Goal: Task Accomplishment & Management: Use online tool/utility

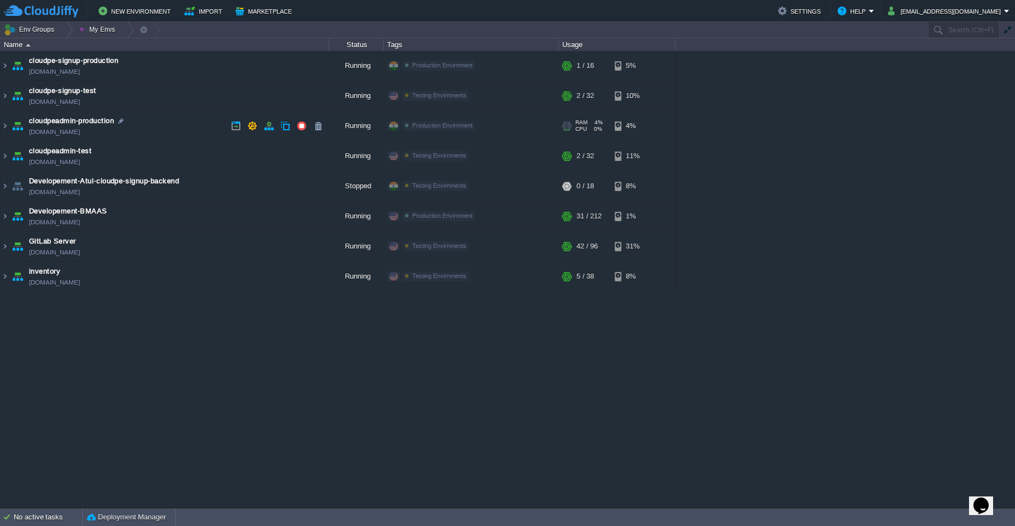
click at [171, 128] on td "cloudpeadmin-production [DOMAIN_NAME]" at bounding box center [165, 126] width 328 height 30
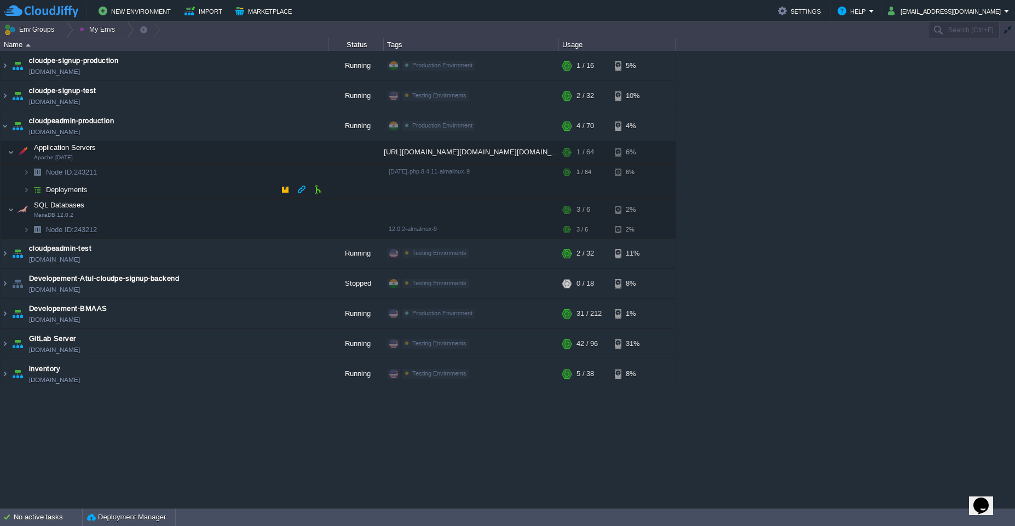
click at [200, 192] on td "Deployments" at bounding box center [165, 190] width 328 height 18
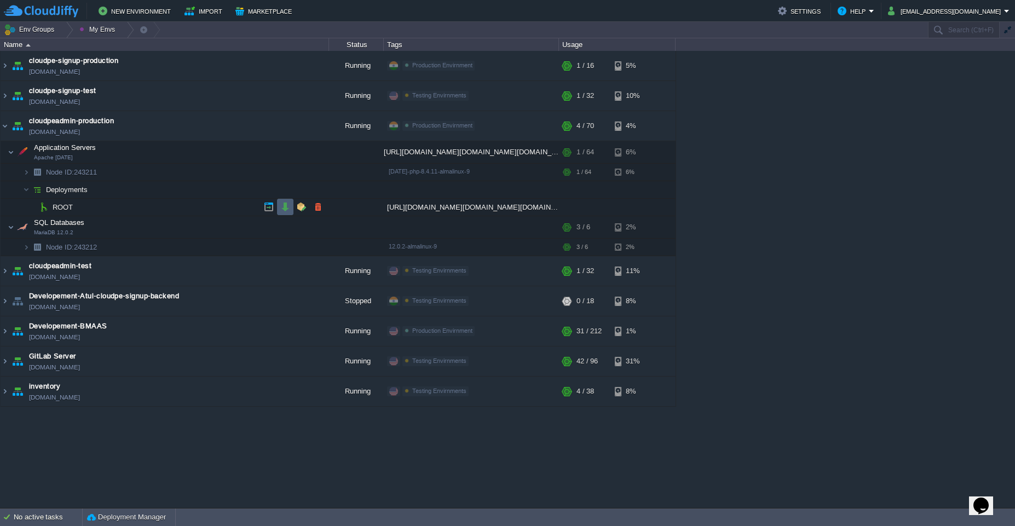
click at [279, 206] on td at bounding box center [285, 207] width 16 height 16
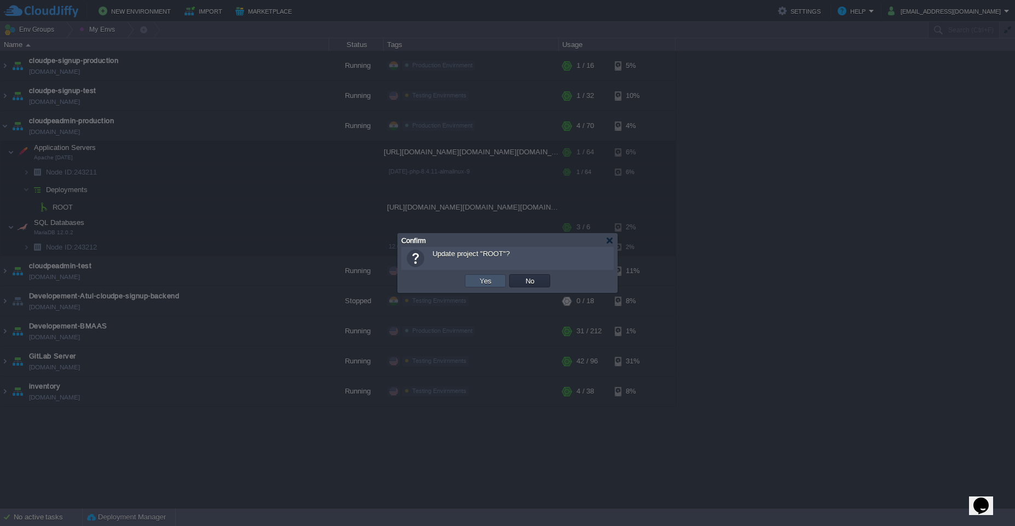
click at [487, 283] on button "Yes" at bounding box center [485, 281] width 19 height 10
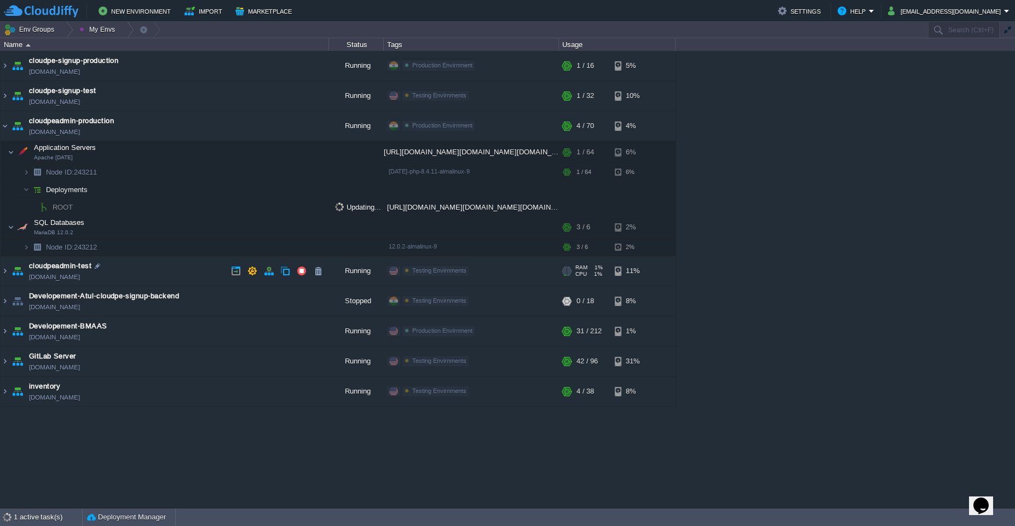
click at [187, 266] on td "cloudpeadmin-test [DOMAIN_NAME]" at bounding box center [165, 271] width 328 height 30
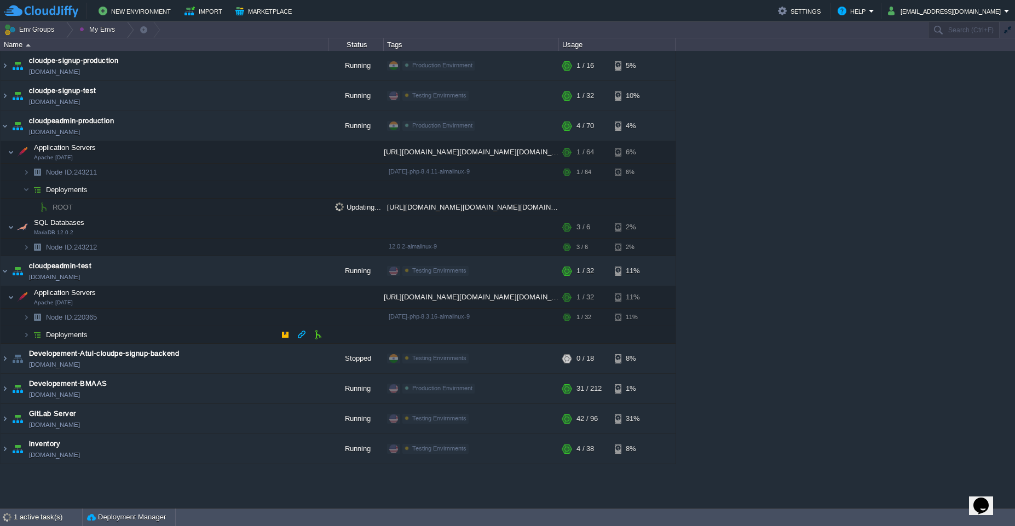
click at [197, 336] on td "Deployments" at bounding box center [165, 335] width 328 height 18
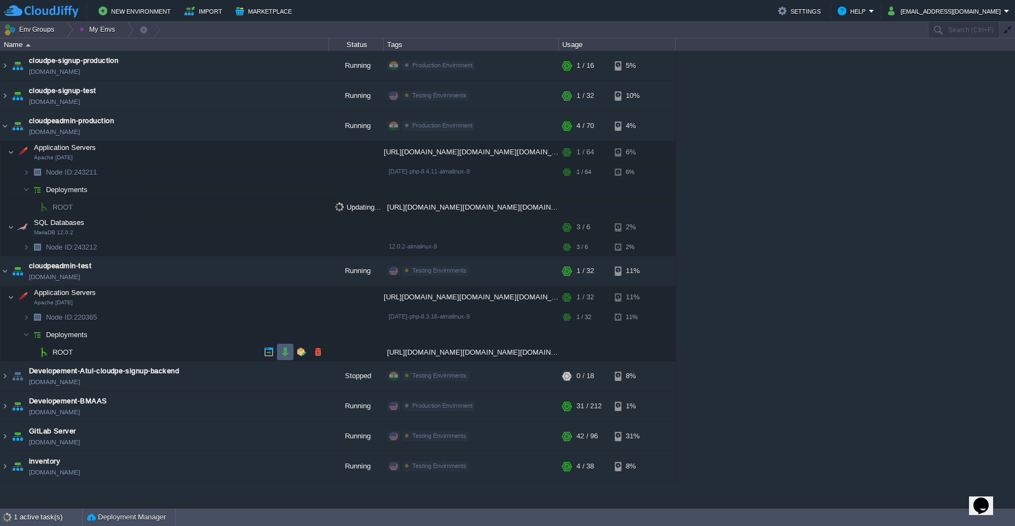
click at [285, 357] on td at bounding box center [285, 352] width 16 height 16
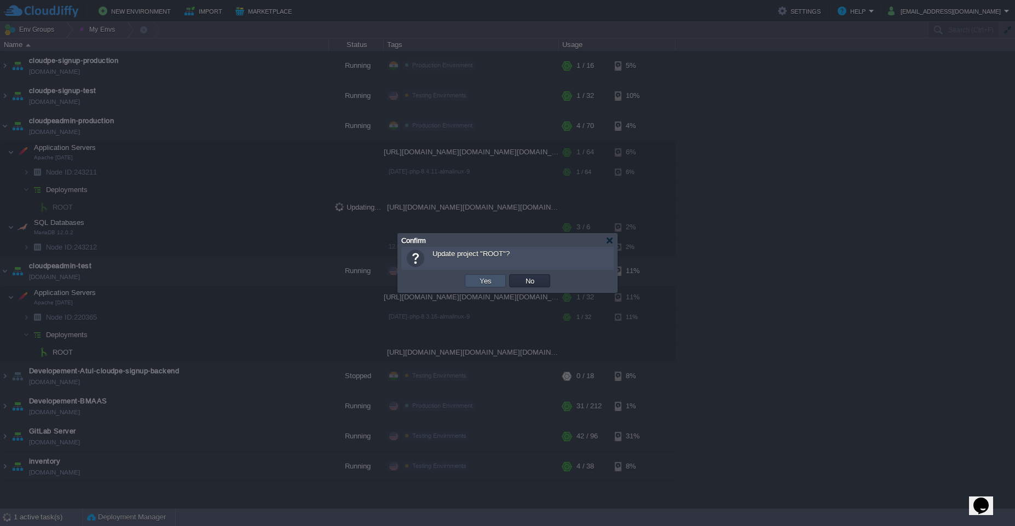
click at [492, 283] on button "Yes" at bounding box center [485, 281] width 19 height 10
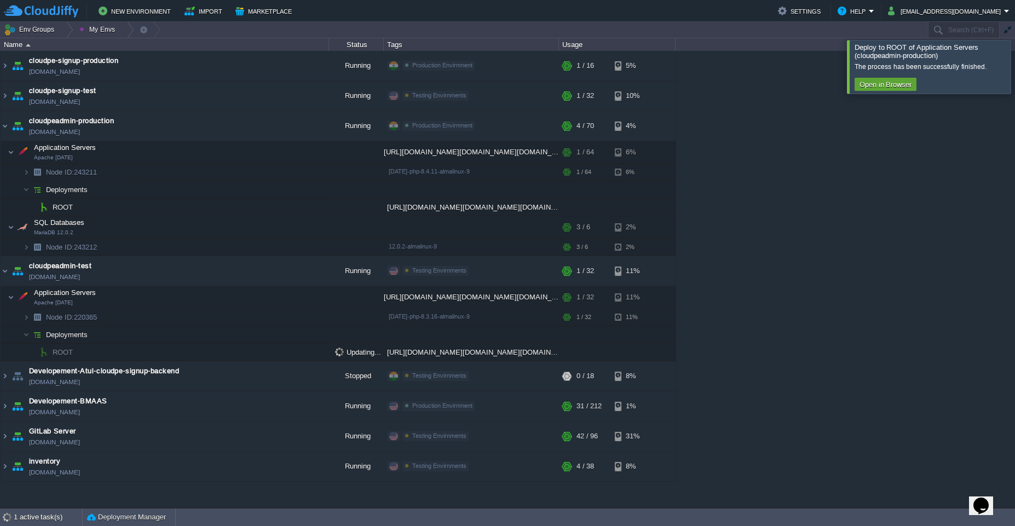
click at [743, 243] on div "cloudpe website -developemeny environment [DOMAIN_NAME] Running [PERSON_NAME] +…" at bounding box center [507, 279] width 1015 height 457
click at [1015, 63] on div at bounding box center [1028, 66] width 0 height 53
click at [1015, 73] on div at bounding box center [1028, 66] width 0 height 53
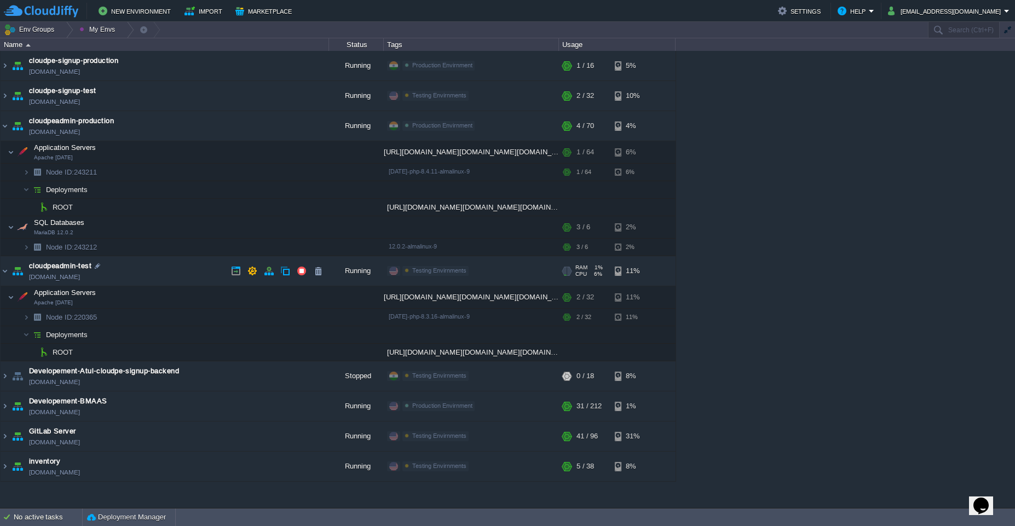
click at [163, 269] on td "cloudpeadmin-test [DOMAIN_NAME]" at bounding box center [165, 271] width 328 height 30
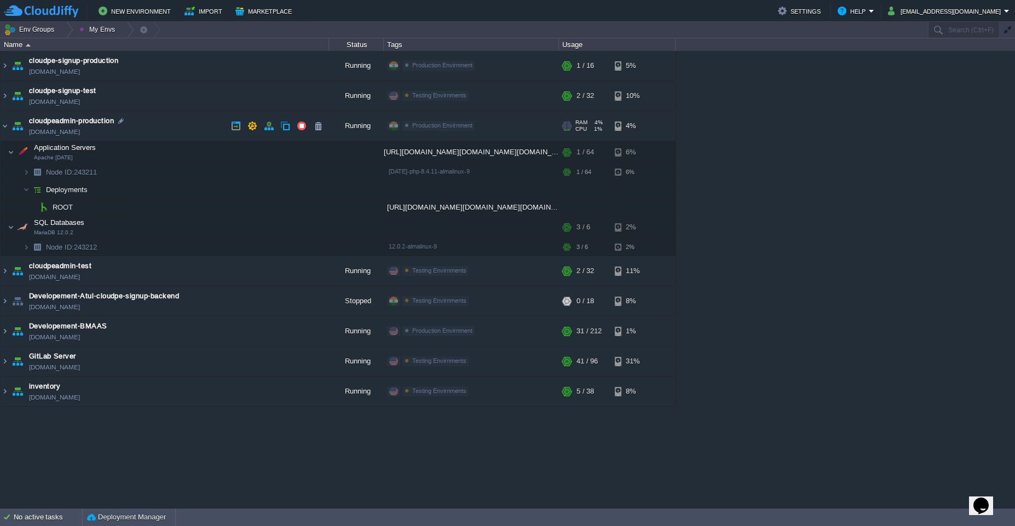
click at [155, 130] on td "cloudpeadmin-production [DOMAIN_NAME]" at bounding box center [165, 126] width 328 height 30
